Goal: Task Accomplishment & Management: Use online tool/utility

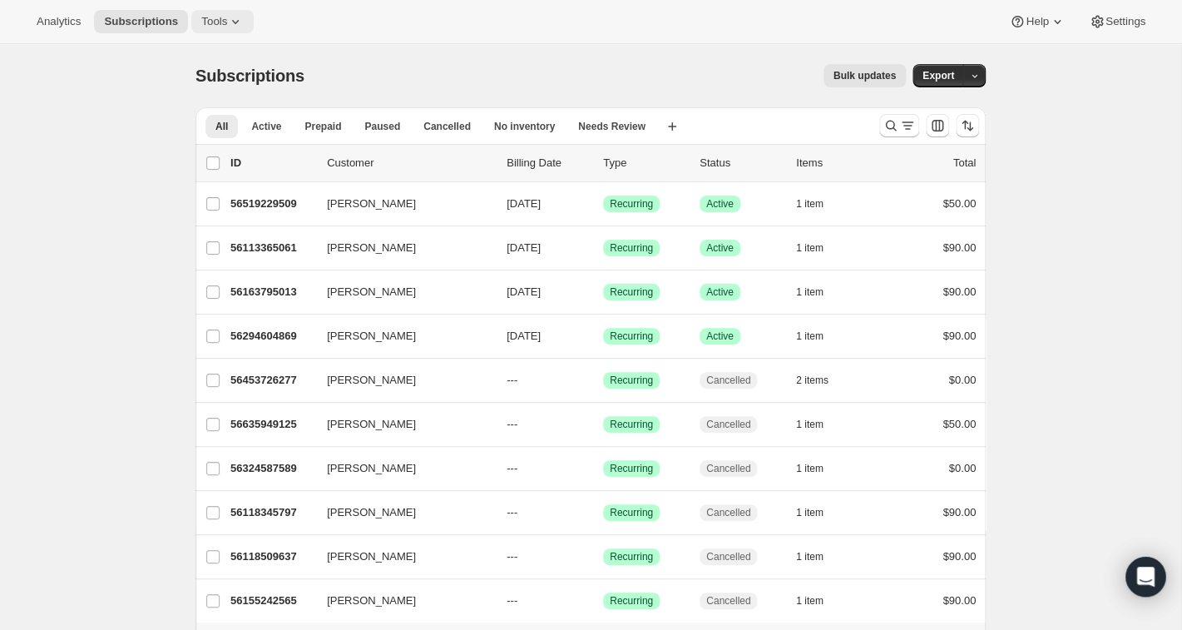
click at [244, 18] on icon at bounding box center [235, 21] width 17 height 17
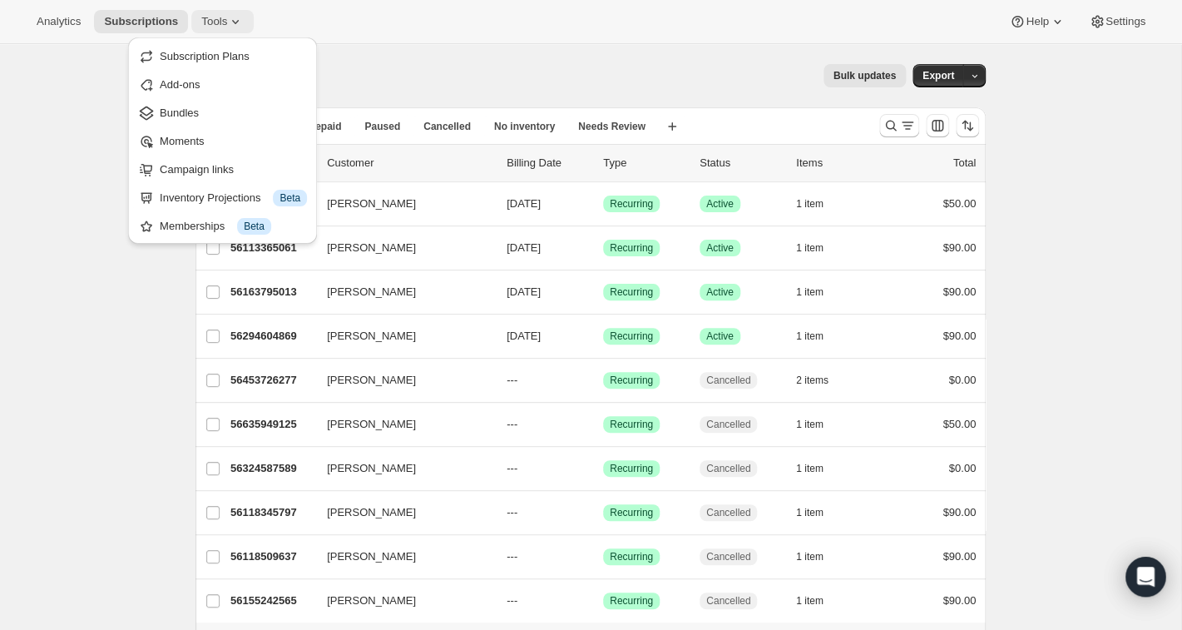
click at [233, 24] on icon at bounding box center [235, 21] width 17 height 17
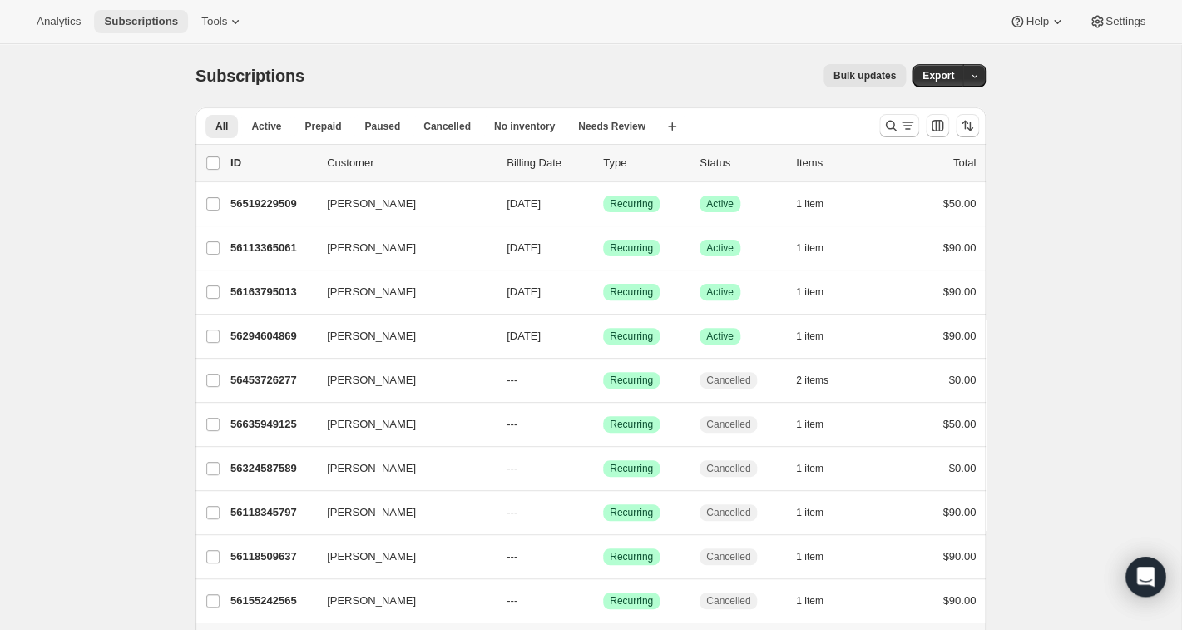
click at [171, 19] on span "Subscriptions" at bounding box center [141, 21] width 74 height 13
click at [233, 19] on icon at bounding box center [235, 21] width 17 height 17
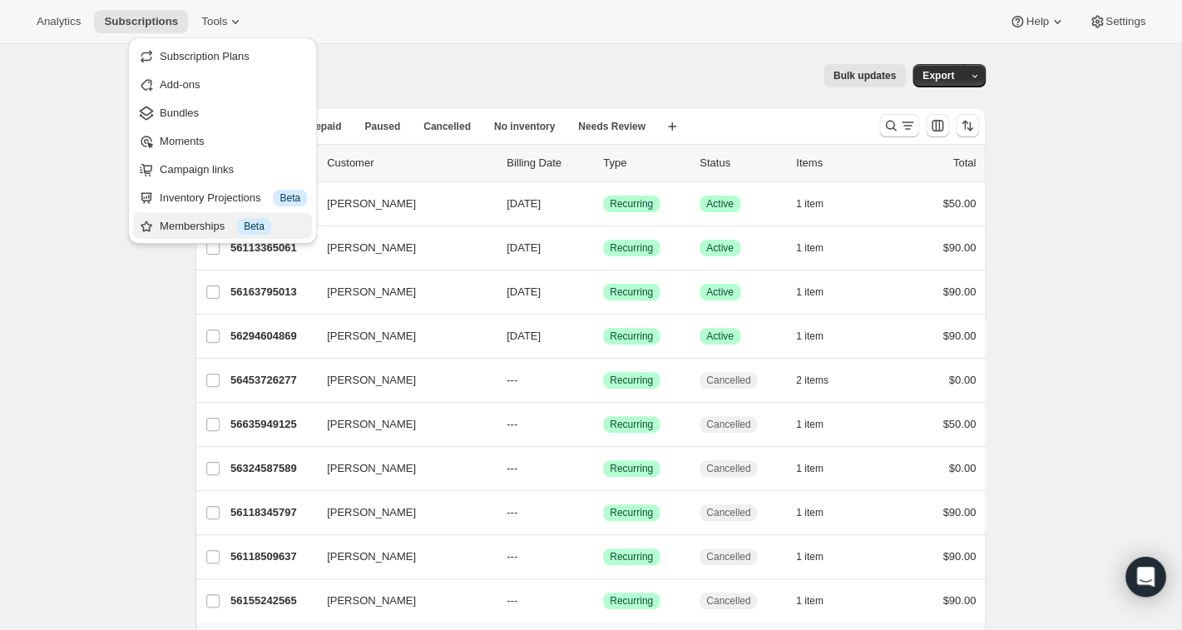
click at [211, 230] on div "Memberships Info Beta" at bounding box center [233, 226] width 147 height 17
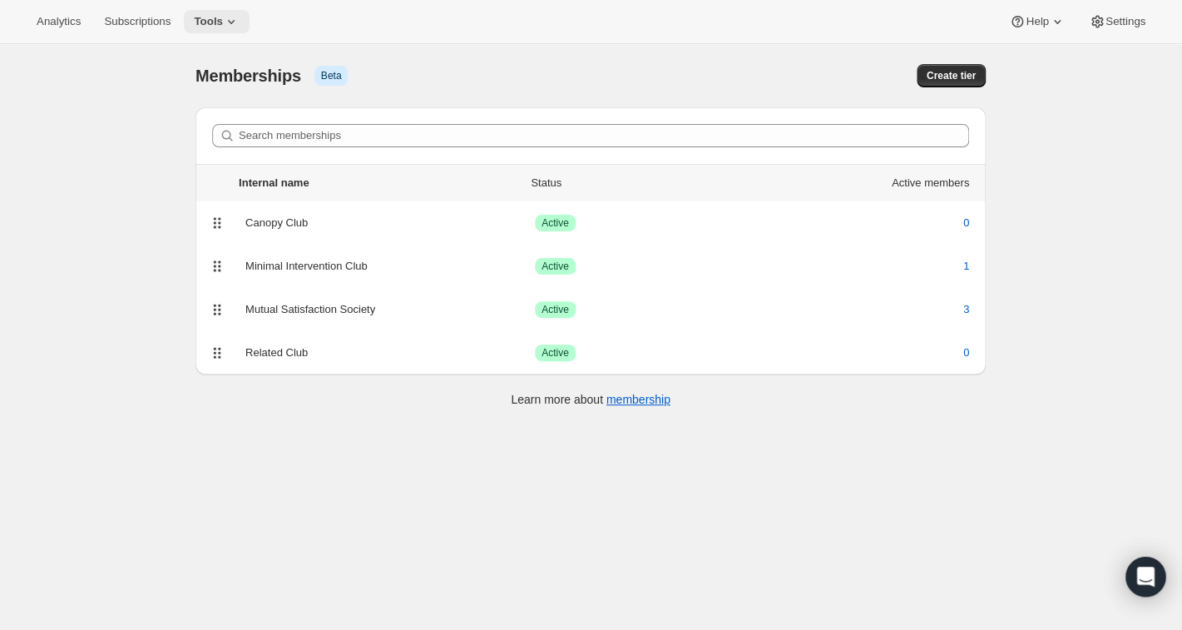
click at [240, 21] on icon at bounding box center [231, 21] width 17 height 17
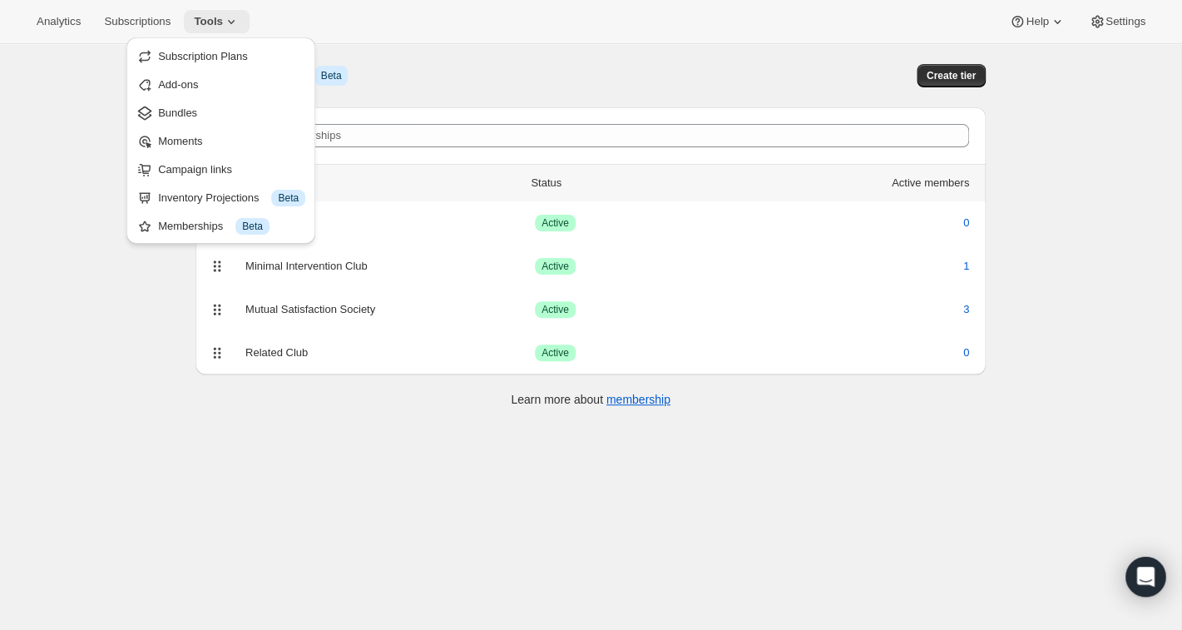
click at [240, 21] on icon at bounding box center [231, 21] width 17 height 17
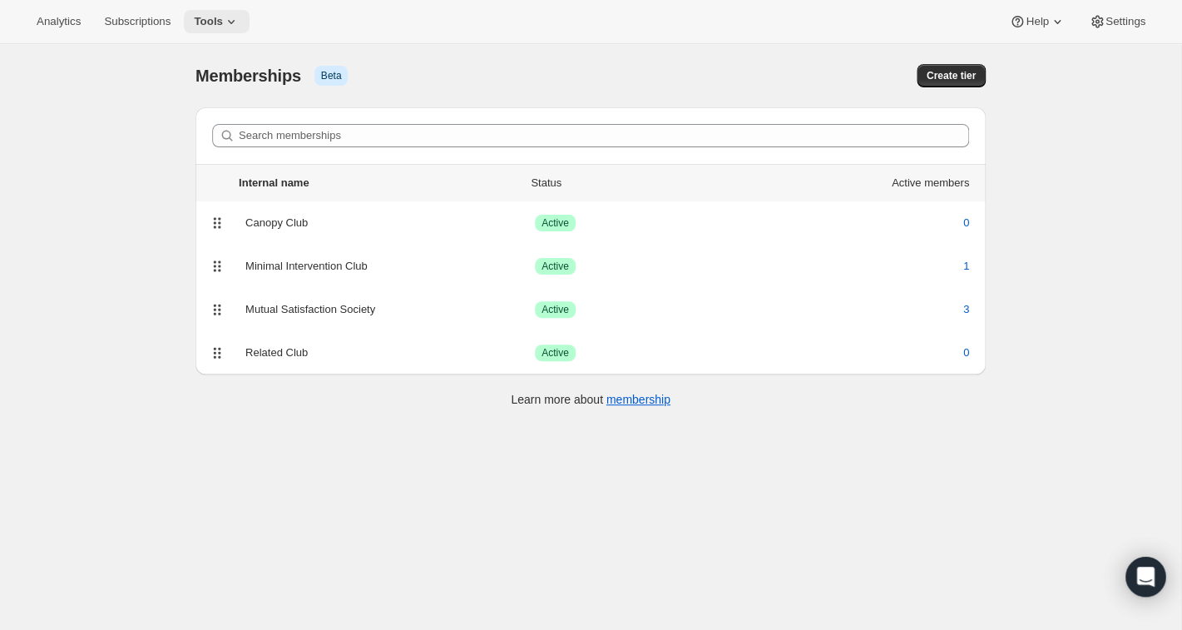
click at [235, 21] on icon at bounding box center [231, 22] width 7 height 4
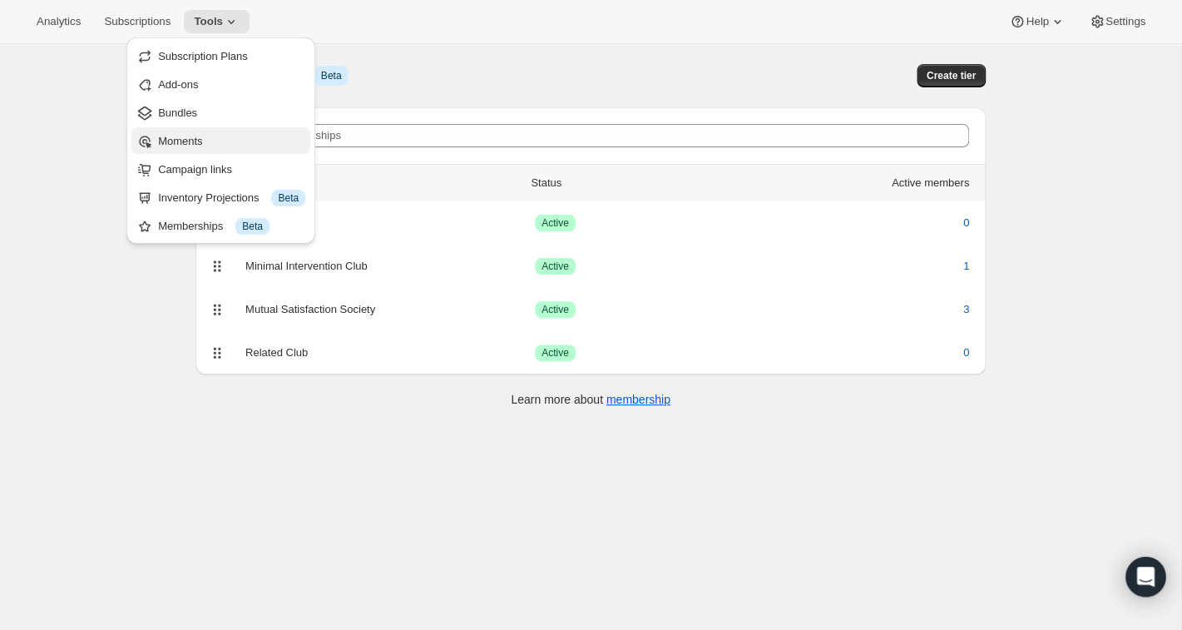
click at [215, 137] on span "Moments" at bounding box center [231, 141] width 147 height 17
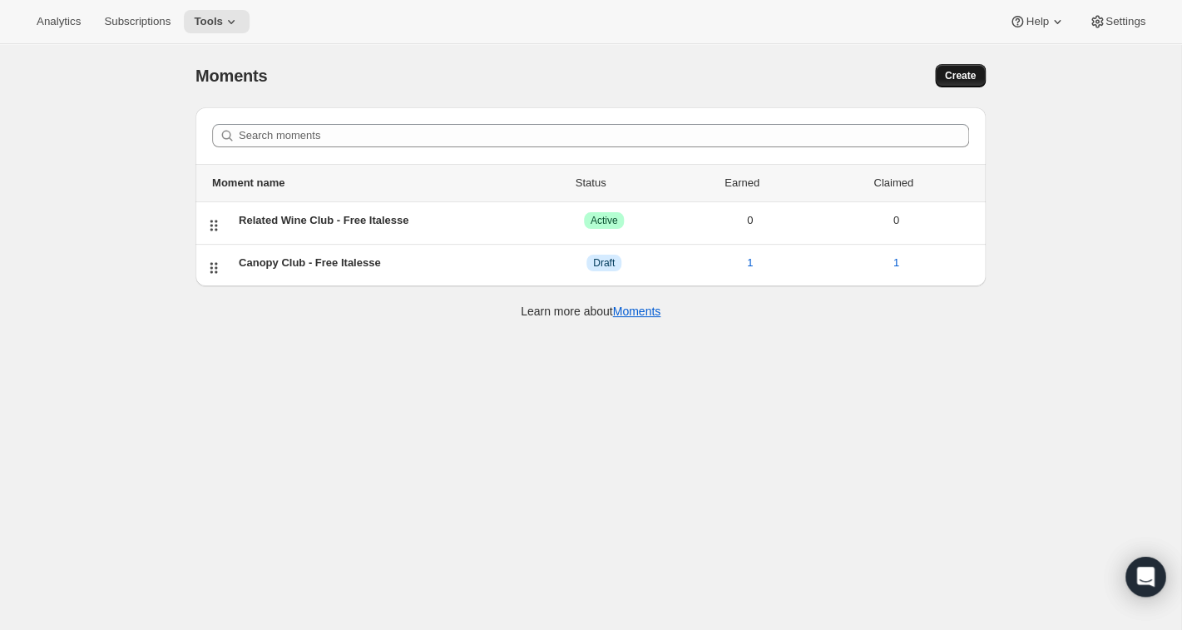
click at [882, 74] on span "Create" at bounding box center [960, 75] width 31 height 13
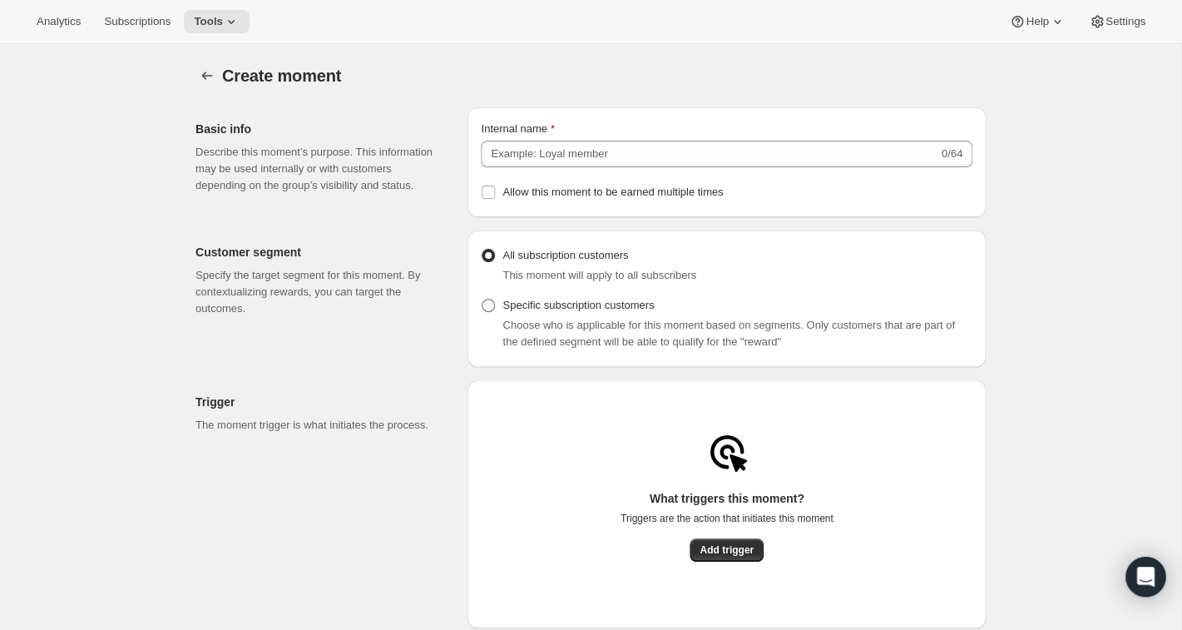
click at [492, 310] on span at bounding box center [488, 305] width 13 height 13
click at [482, 299] on input "Specific subscription customers" at bounding box center [482, 299] width 1 height 1
radio input "true"
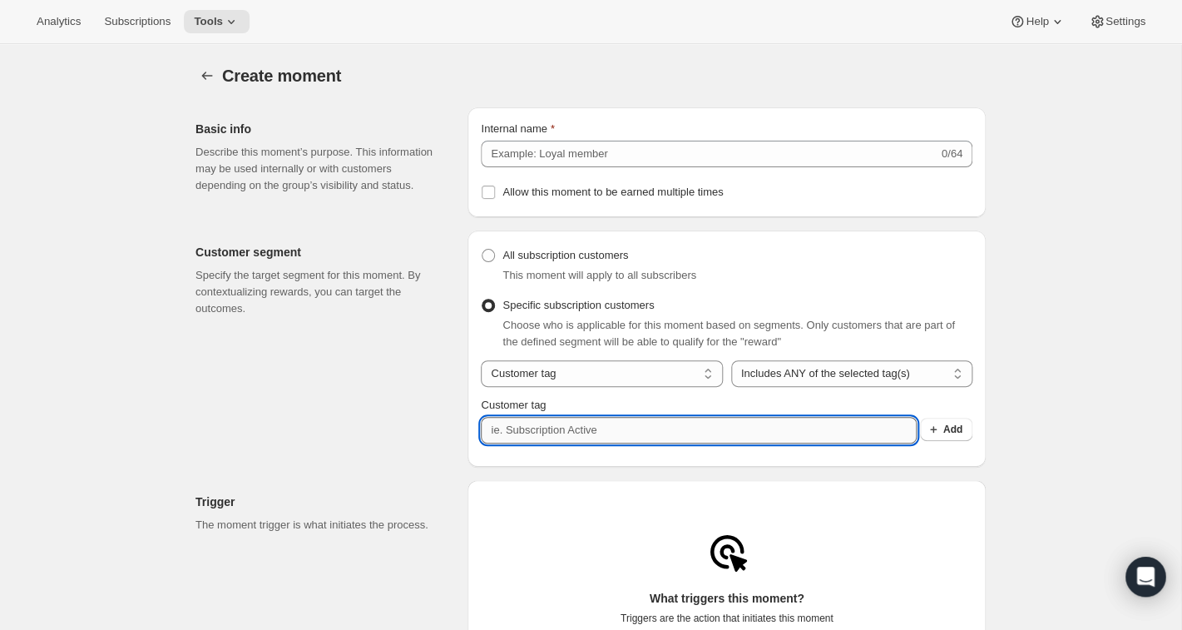
click at [641, 442] on input "Customer tag" at bounding box center [698, 430] width 435 height 27
type input "m"
type input "Mutual Satisfaction Society"
click at [882, 434] on icon "button" at bounding box center [933, 429] width 17 height 17
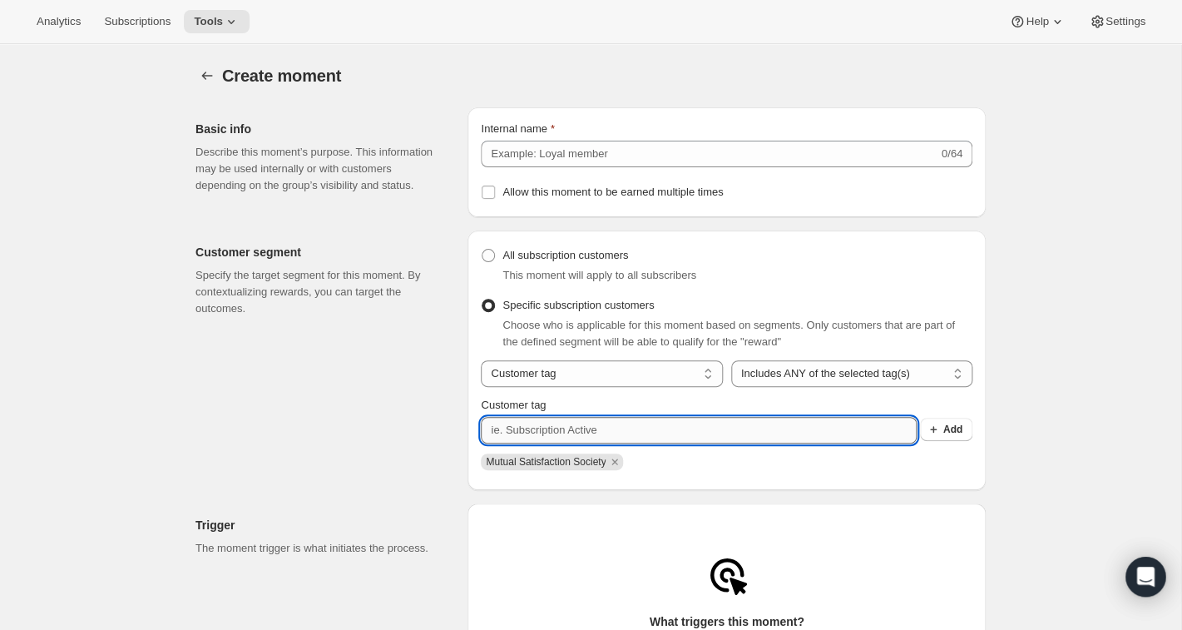
click at [645, 435] on input "Customer tag" at bounding box center [698, 430] width 435 height 27
type input "MSS"
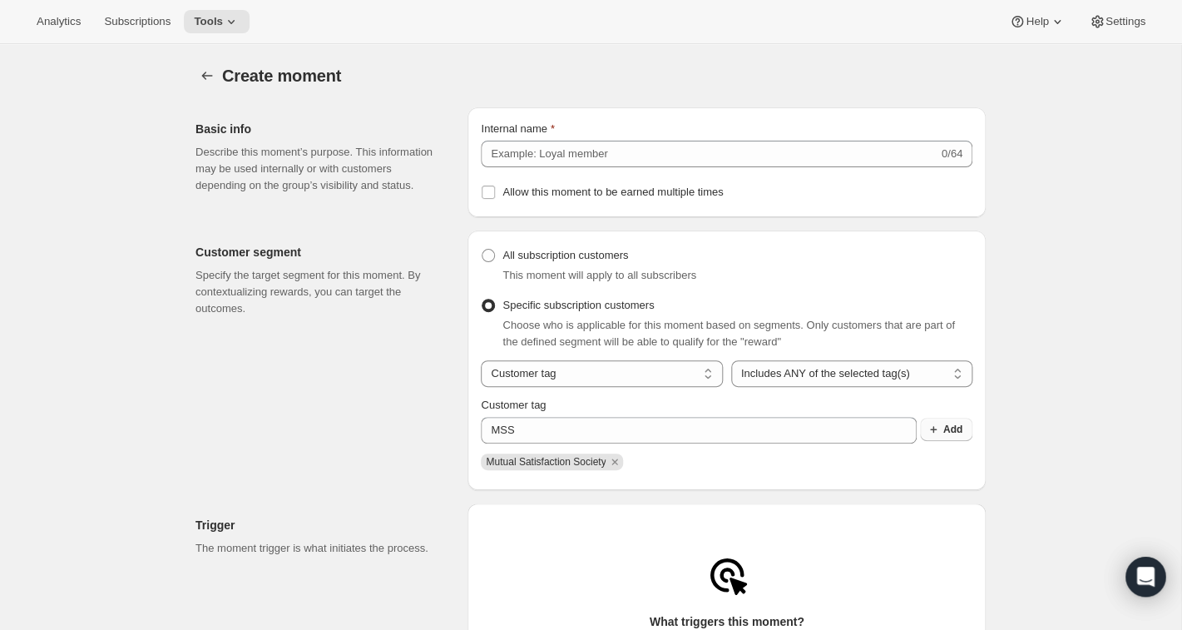
click at [882, 438] on icon "button" at bounding box center [933, 429] width 17 height 17
click at [882, 24] on icon at bounding box center [1057, 21] width 17 height 17
click at [882, 81] on span "Help Center" at bounding box center [1030, 84] width 57 height 12
radio input "true"
